Goal: Task Accomplishment & Management: Manage account settings

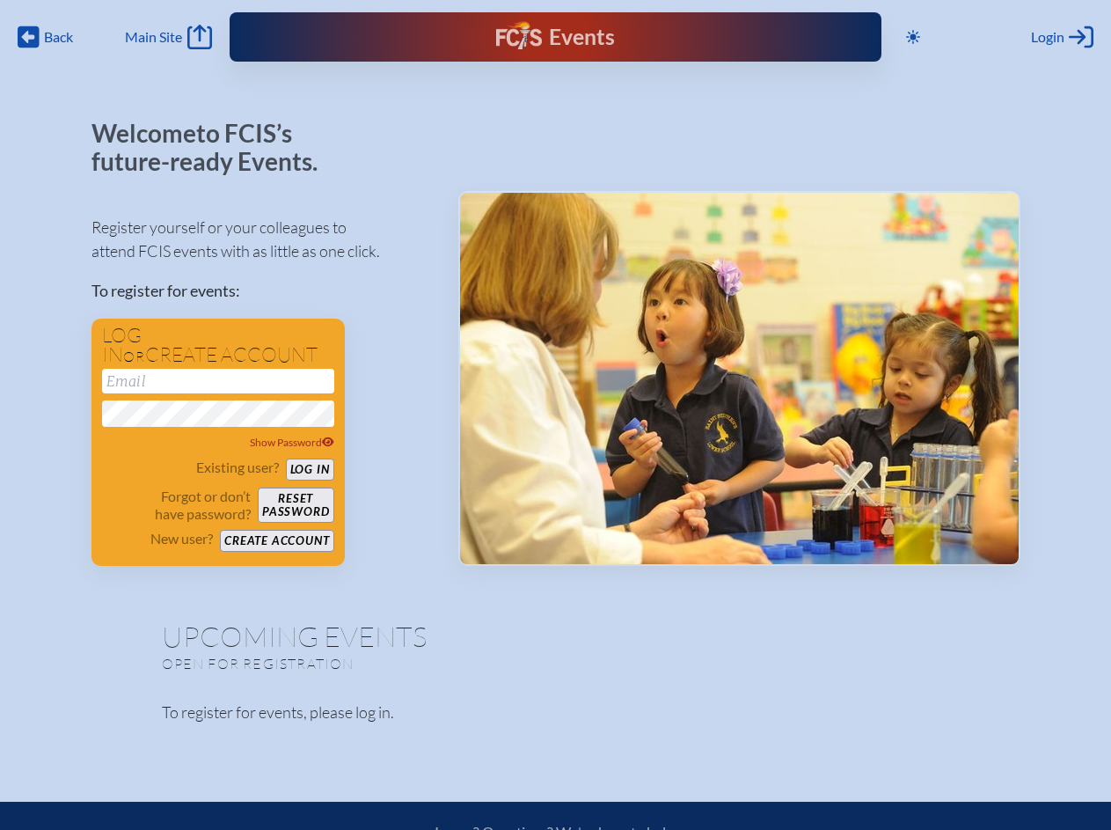
click at [46, 37] on span "Back" at bounding box center [58, 37] width 29 height 18
click at [913, 37] on icon at bounding box center [913, 37] width 14 height 14
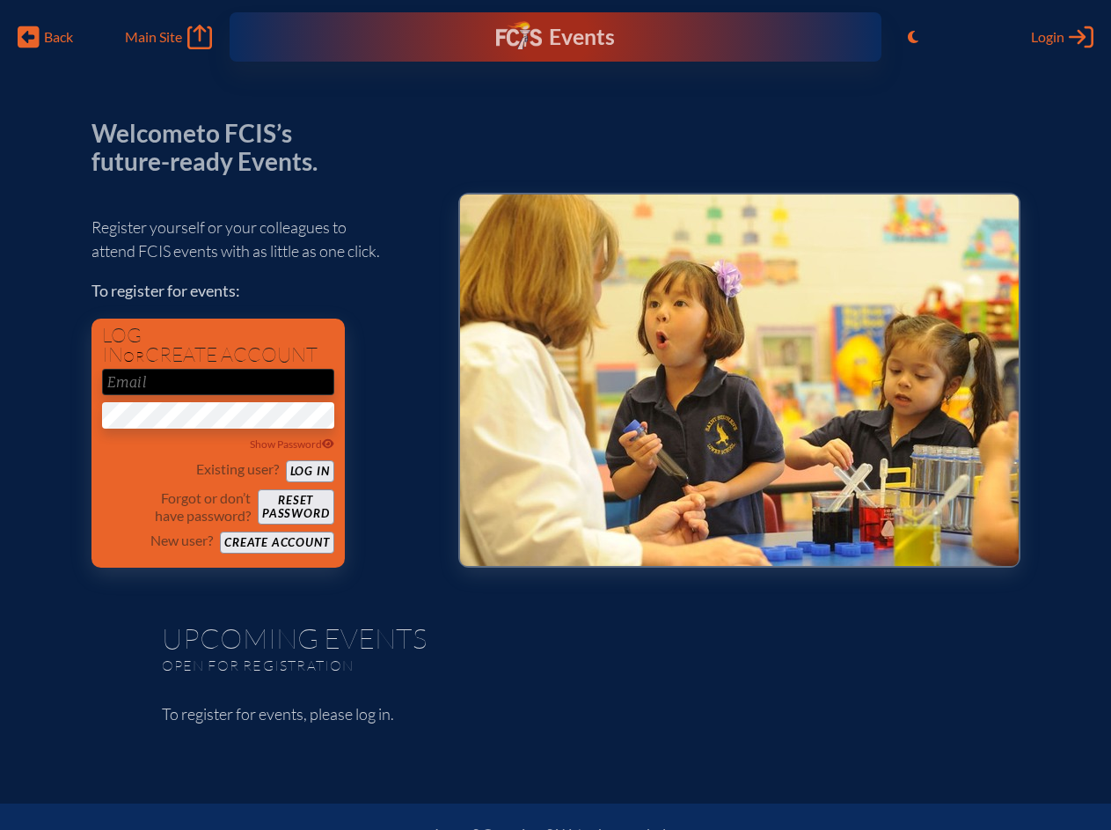
click at [1062, 37] on span "Login" at bounding box center [1047, 37] width 33 height 18
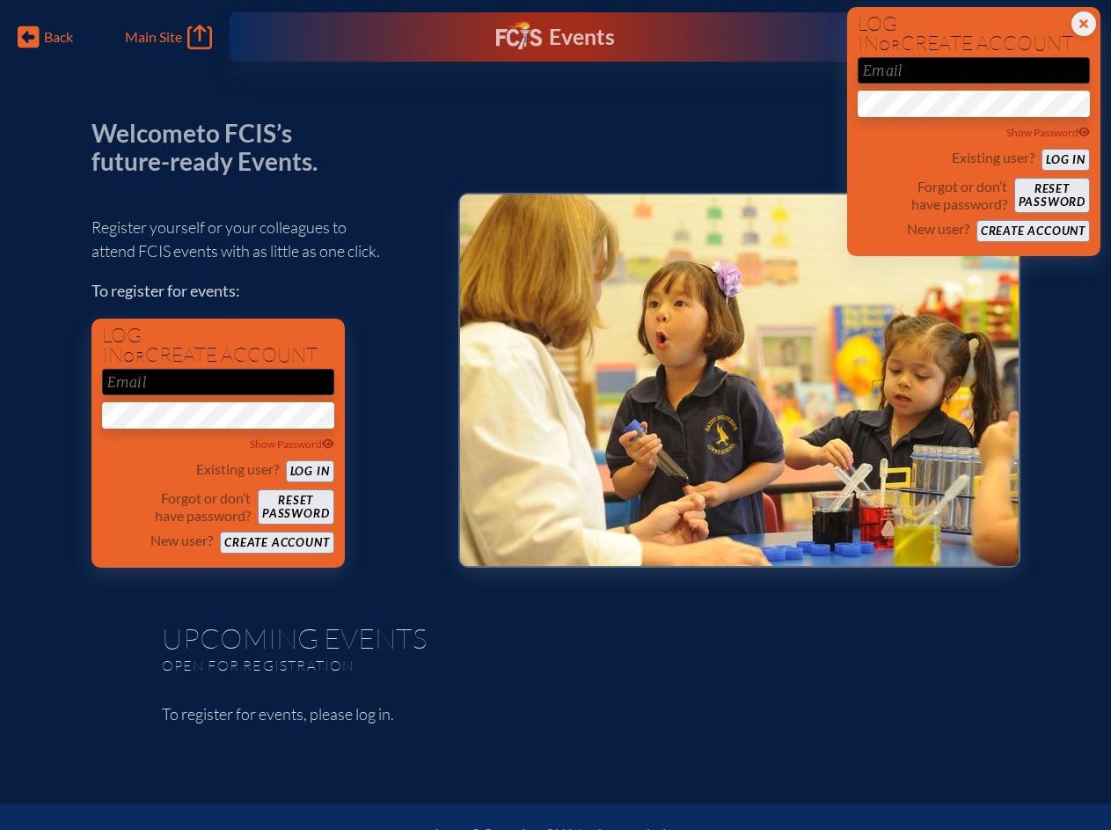
click at [218, 443] on div "Show Password" at bounding box center [218, 444] width 232 height 18
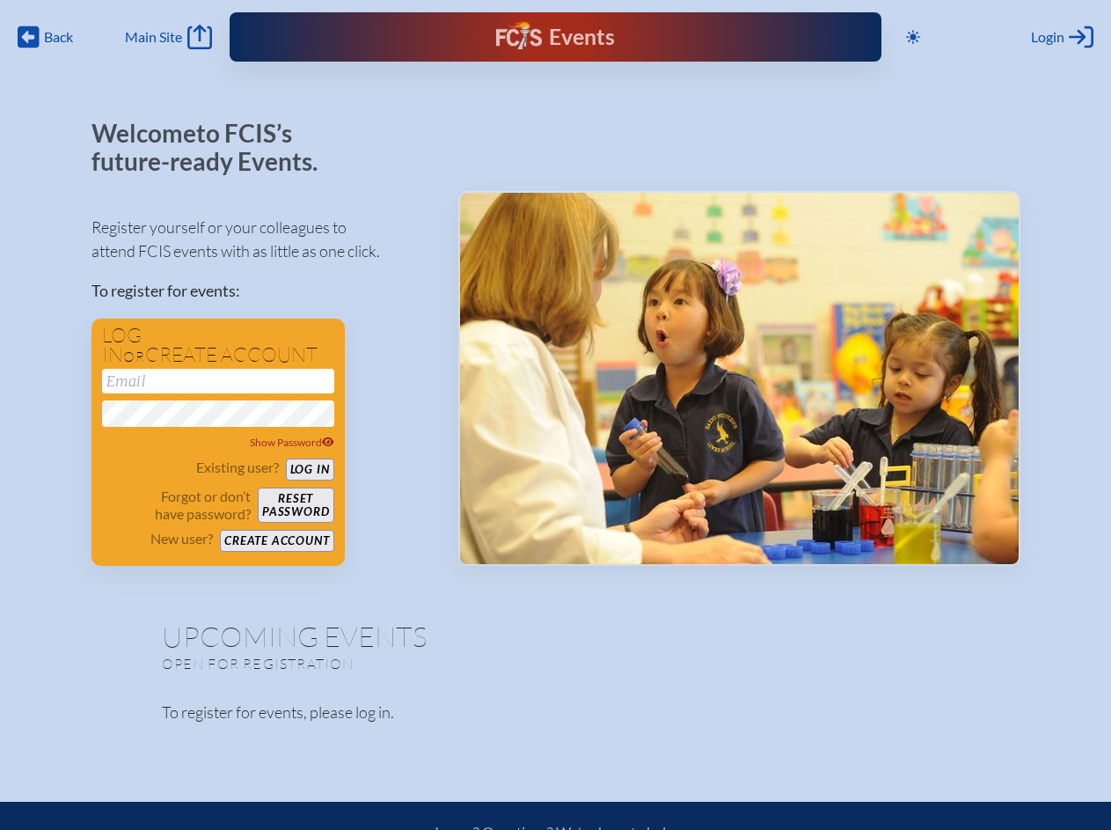
click at [46, 37] on span "Back" at bounding box center [58, 37] width 29 height 18
click at [913, 37] on icon at bounding box center [913, 37] width 14 height 14
click at [1062, 37] on span "Login" at bounding box center [1047, 37] width 33 height 18
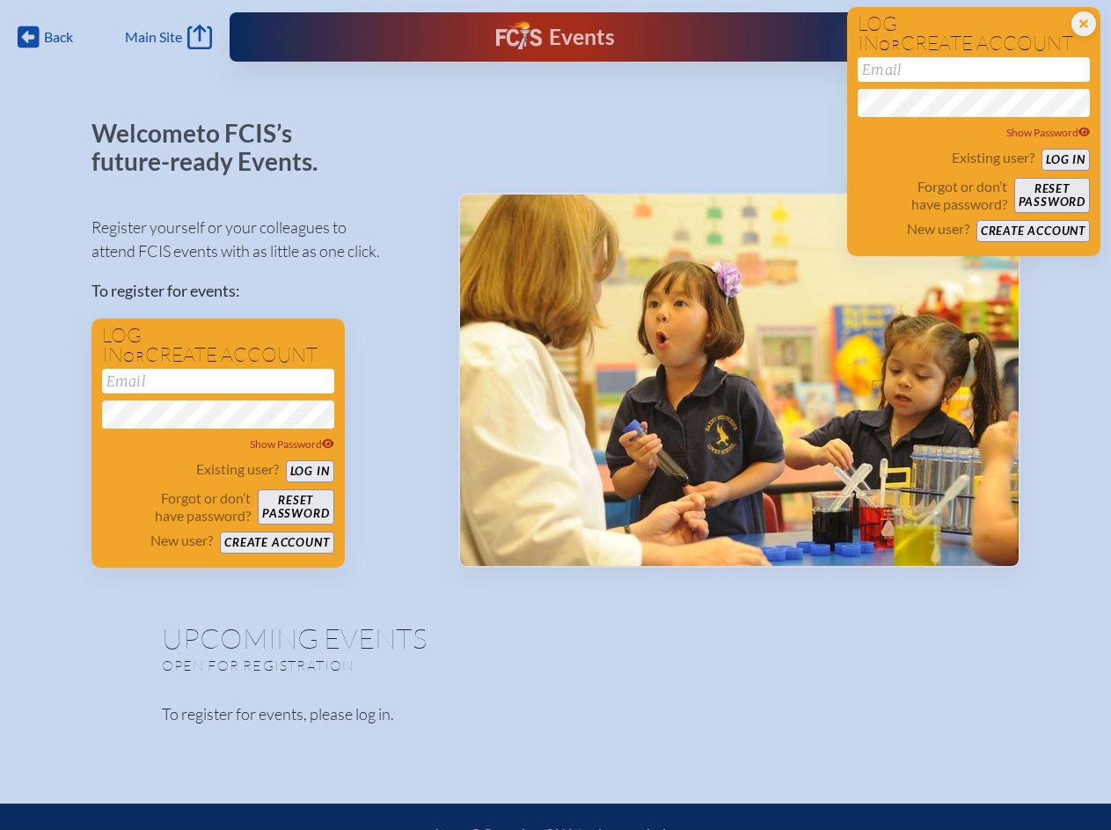
click at [218, 443] on div "Show Password" at bounding box center [218, 444] width 232 height 18
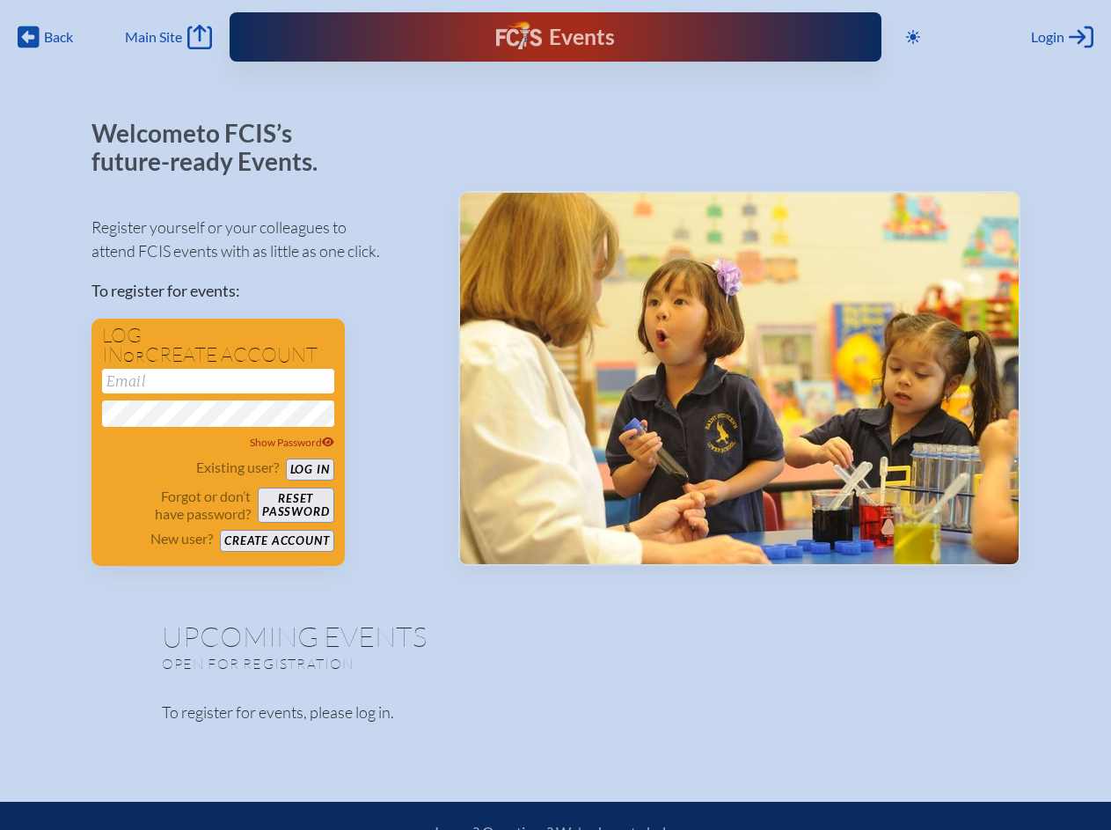
click at [46, 37] on span "Back" at bounding box center [58, 37] width 29 height 18
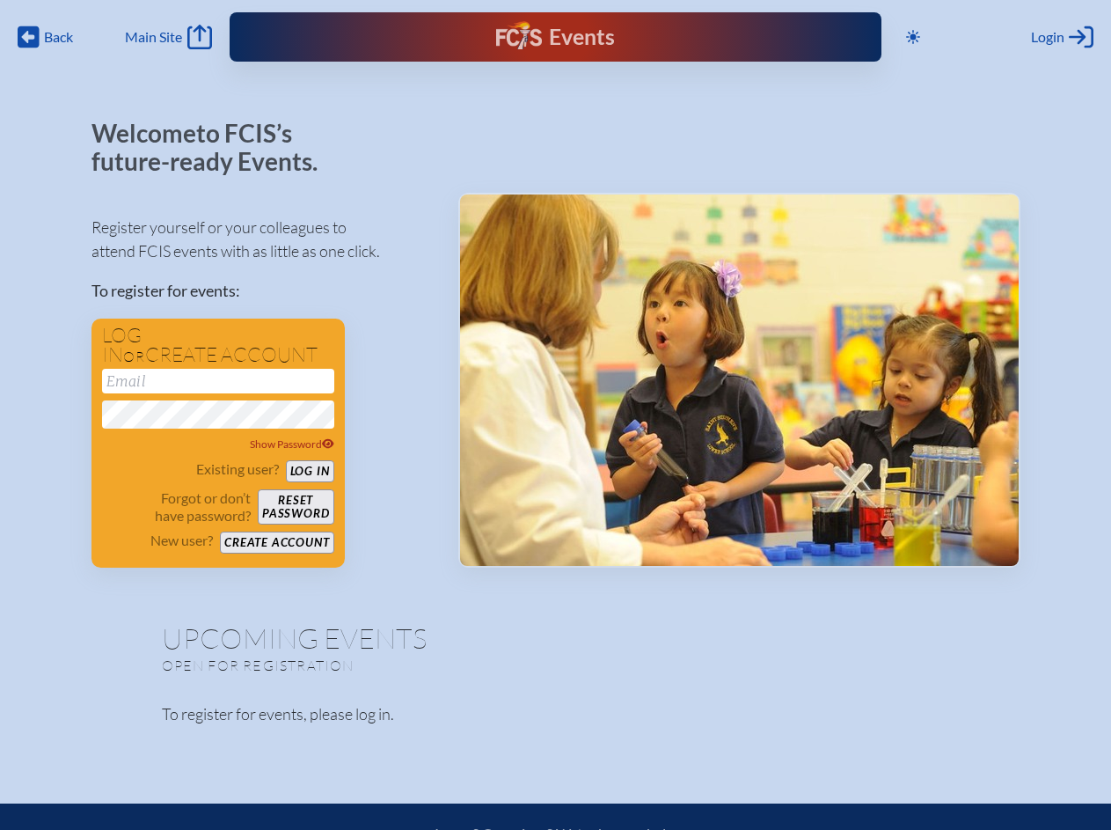
click at [1062, 37] on span "Login" at bounding box center [1047, 37] width 33 height 18
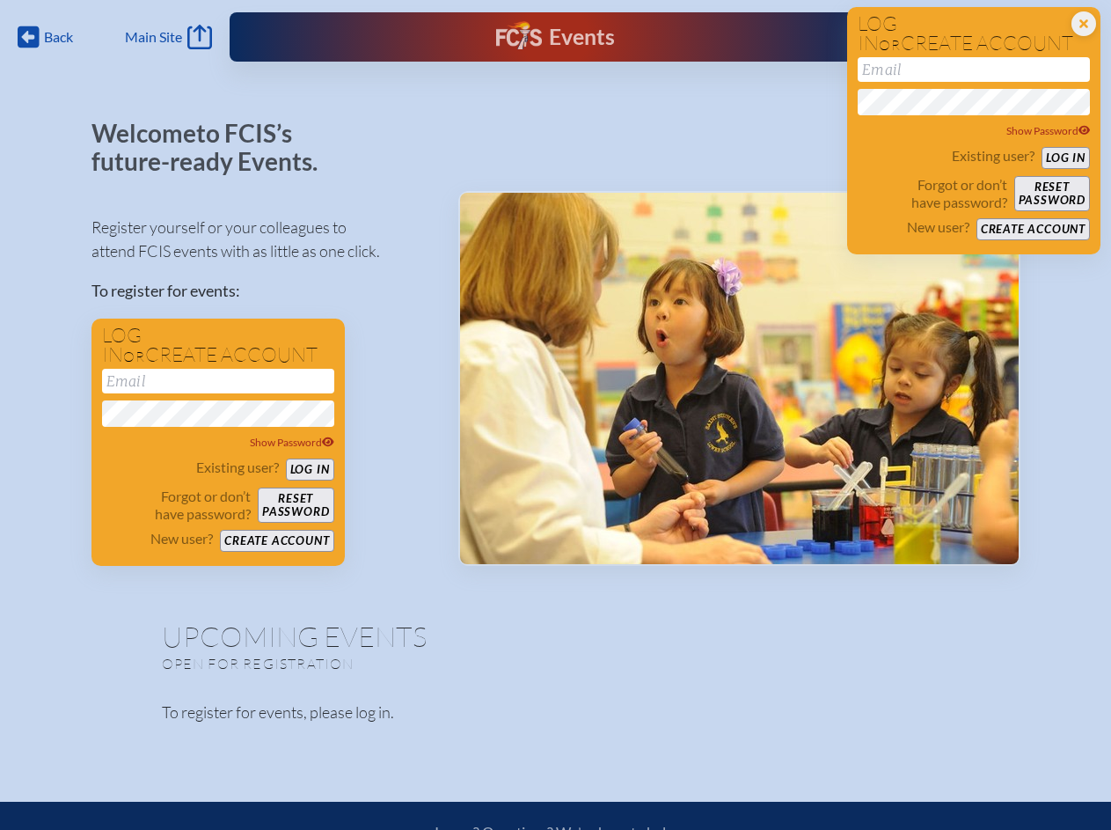
click at [218, 443] on div "Show Password" at bounding box center [218, 443] width 232 height 18
